Goal: Information Seeking & Learning: Compare options

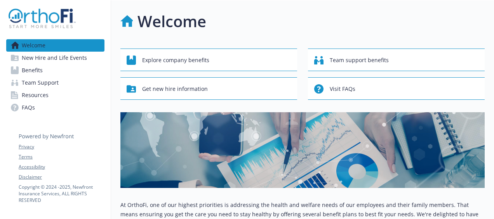
click at [33, 68] on span "Benefits" at bounding box center [32, 70] width 21 height 12
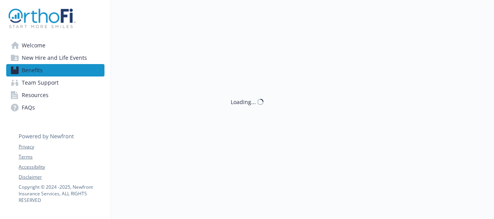
click at [33, 47] on span "Welcome" at bounding box center [34, 45] width 24 height 12
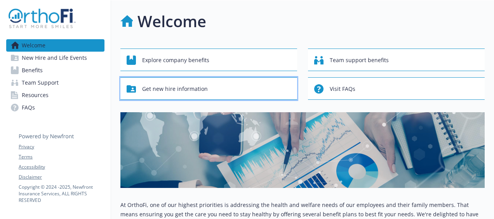
click at [187, 87] on span "Get new hire information" at bounding box center [175, 89] width 66 height 15
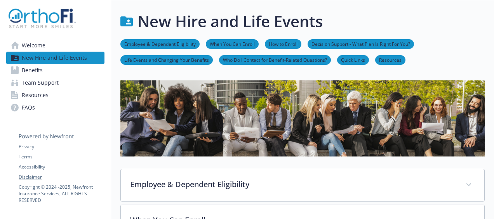
click at [161, 45] on link "Employee & Dependent Eligibility" at bounding box center [159, 43] width 79 height 7
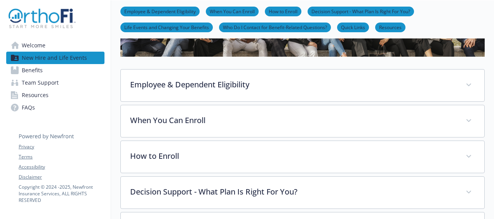
scroll to position [129, 6]
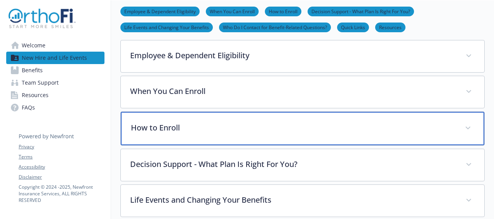
click at [155, 122] on p "How to Enroll" at bounding box center [293, 128] width 325 height 12
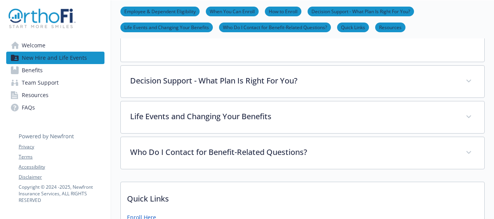
scroll to position [328, 6]
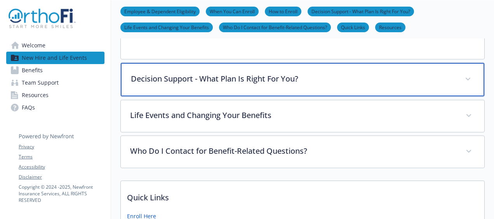
click at [466, 79] on icon at bounding box center [468, 79] width 5 height 3
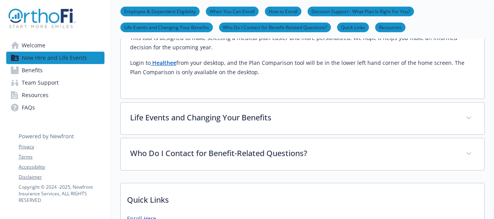
scroll to position [450, 6]
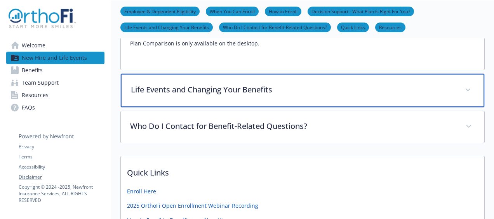
click at [462, 86] on span at bounding box center [468, 90] width 12 height 12
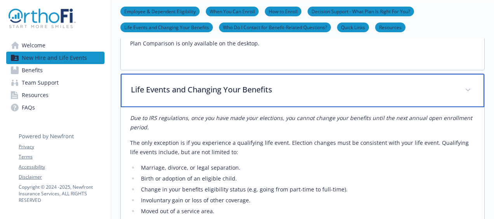
click at [462, 86] on span at bounding box center [468, 90] width 12 height 12
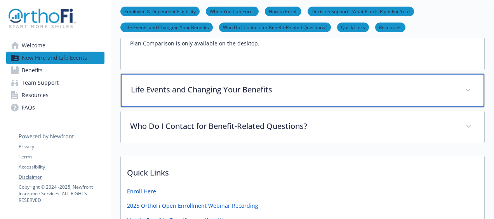
click at [462, 86] on span at bounding box center [468, 90] width 12 height 12
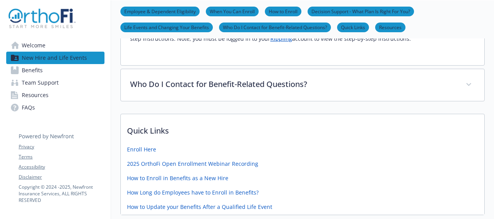
scroll to position [738, 6]
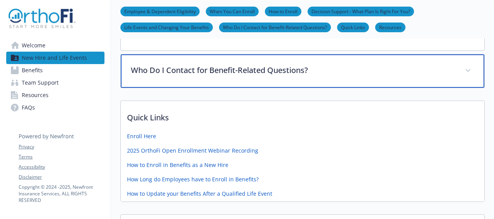
click at [467, 70] on span at bounding box center [468, 70] width 12 height 12
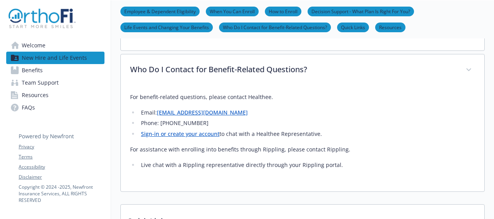
click at [28, 70] on span "Benefits" at bounding box center [32, 70] width 21 height 12
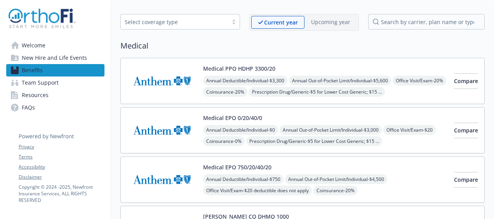
scroll to position [0, 6]
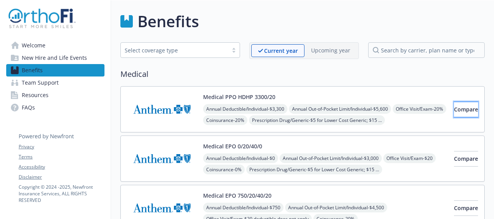
click at [454, 106] on span "Compare" at bounding box center [466, 109] width 24 height 7
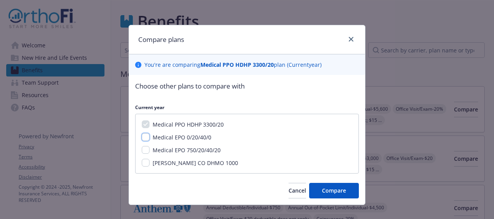
click at [142, 139] on input "Medical EPO 0/20/40/0" at bounding box center [146, 137] width 8 height 8
checkbox input "true"
click at [142, 148] on input "Medical EPO 750/20/40/20" at bounding box center [146, 150] width 8 height 8
checkbox input "true"
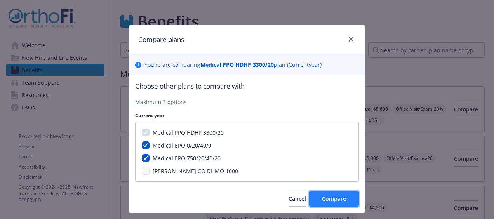
click at [327, 203] on button "Compare" at bounding box center [334, 199] width 50 height 16
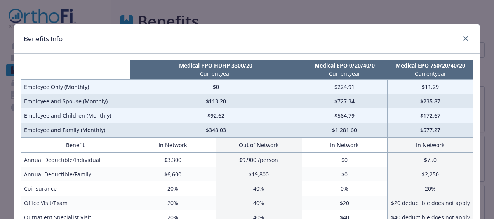
scroll to position [0, 0]
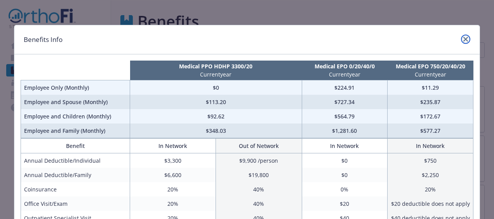
click at [463, 41] on icon "close" at bounding box center [465, 39] width 5 height 5
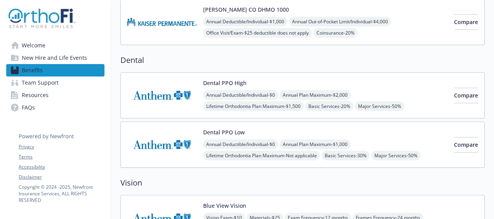
scroll to position [238, 6]
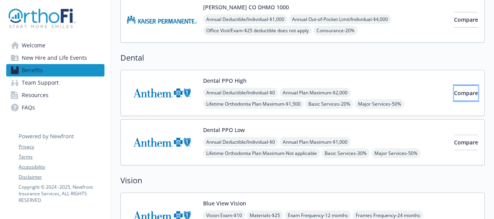
click at [454, 92] on span "Compare" at bounding box center [466, 92] width 24 height 7
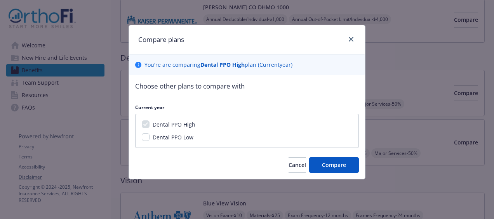
click at [146, 132] on div "Dental PPO High Dental PPO Low" at bounding box center [247, 131] width 224 height 34
click at [142, 141] on div "Dental PPO Low" at bounding box center [247, 137] width 210 height 8
click at [144, 135] on input "Dental PPO Low" at bounding box center [146, 137] width 8 height 8
checkbox input "true"
click at [351, 159] on button "Compare" at bounding box center [334, 165] width 50 height 16
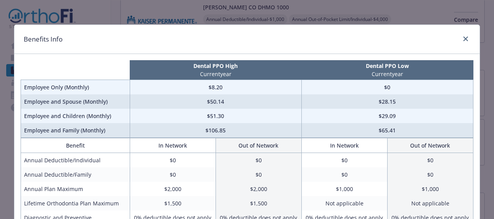
scroll to position [0, 0]
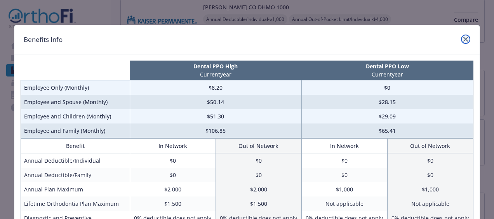
click at [464, 40] on icon "close" at bounding box center [465, 39] width 5 height 5
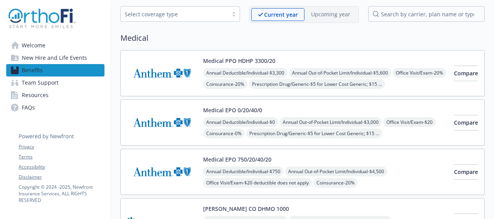
scroll to position [36, 6]
click at [454, 71] on span "Compare" at bounding box center [466, 73] width 24 height 7
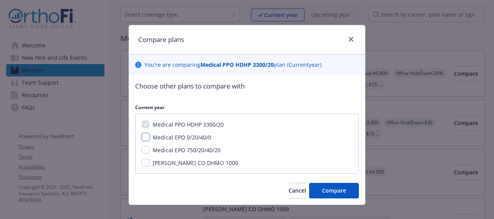
click at [142, 136] on input "Medical EPO 0/20/40/0" at bounding box center [146, 137] width 8 height 8
checkbox input "true"
click at [142, 147] on input "Medical EPO 750/20/40/20" at bounding box center [146, 150] width 8 height 8
checkbox input "true"
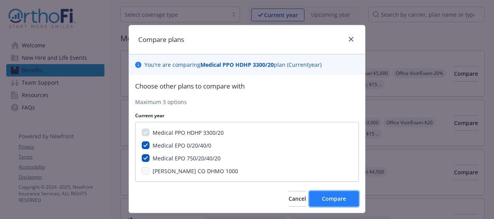
click at [324, 194] on button "Compare" at bounding box center [334, 199] width 50 height 16
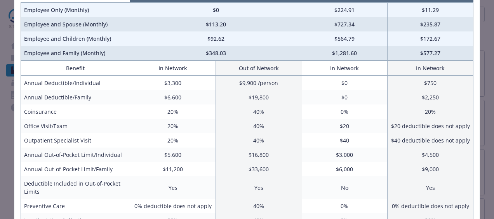
scroll to position [93, 0]
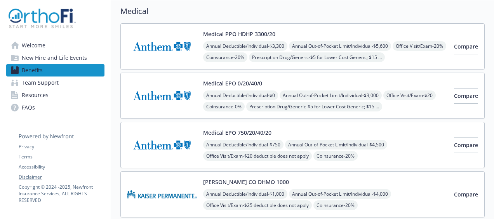
scroll to position [73, 0]
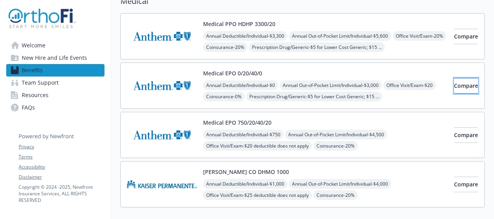
click at [454, 80] on button "Compare" at bounding box center [466, 86] width 24 height 16
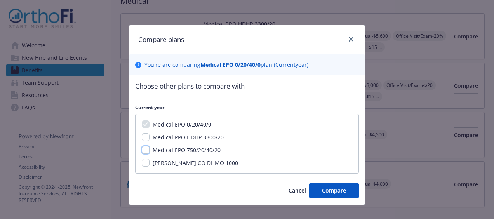
click at [142, 148] on input "Medical EPO 750/20/40/20" at bounding box center [146, 150] width 8 height 8
checkbox input "true"
click at [343, 190] on span "Compare" at bounding box center [334, 190] width 24 height 7
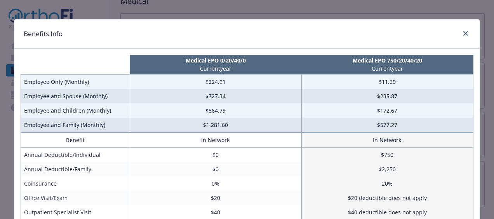
scroll to position [8, 0]
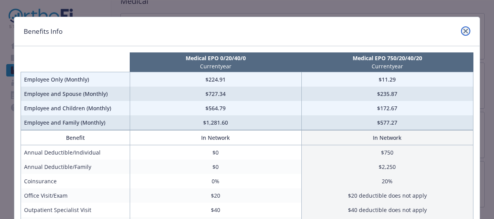
click at [463, 31] on icon "close" at bounding box center [465, 31] width 5 height 5
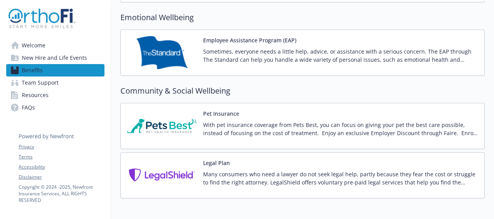
scroll to position [1687, 0]
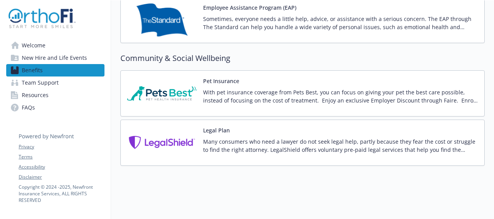
click at [33, 94] on span "Resources" at bounding box center [35, 95] width 27 height 12
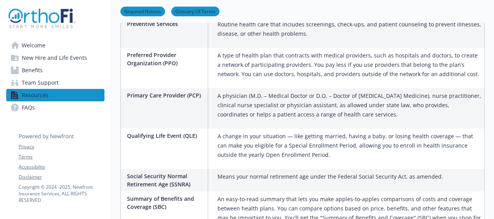
scroll to position [1431, 0]
